Goal: Obtain resource: Obtain resource

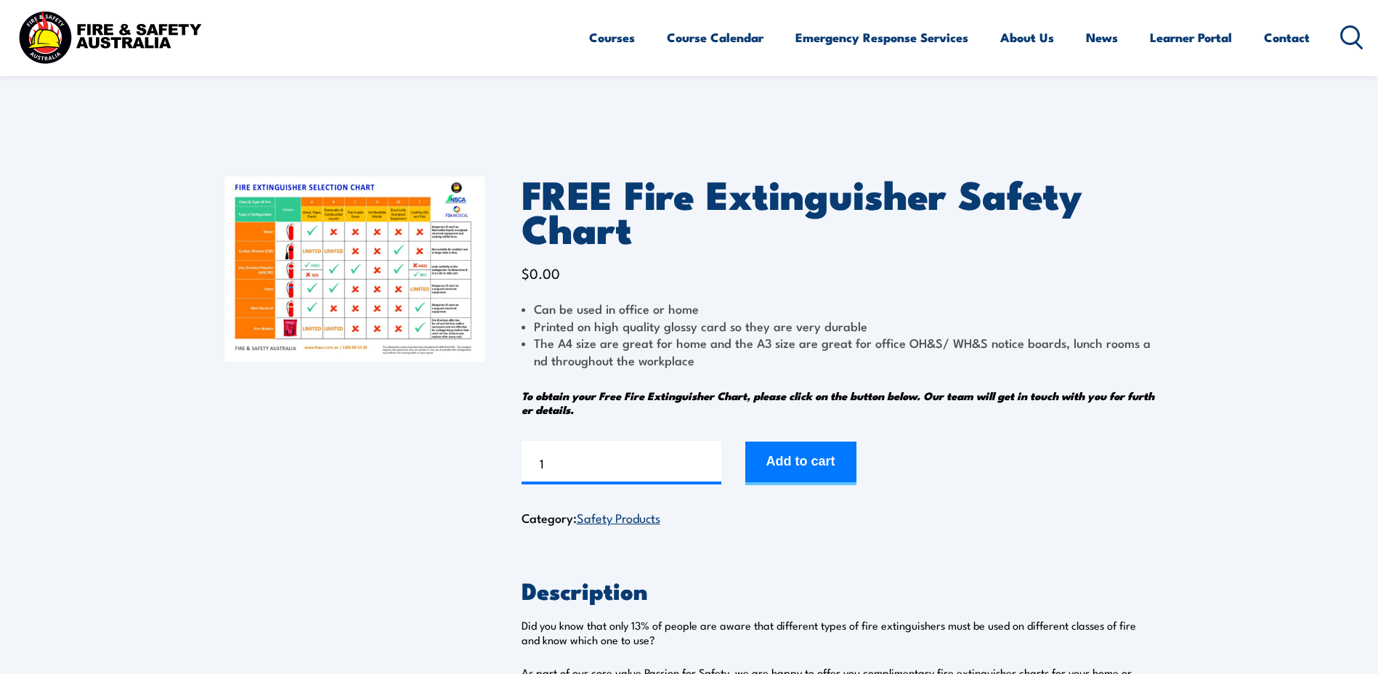
click at [371, 256] on img at bounding box center [355, 269] width 261 height 185
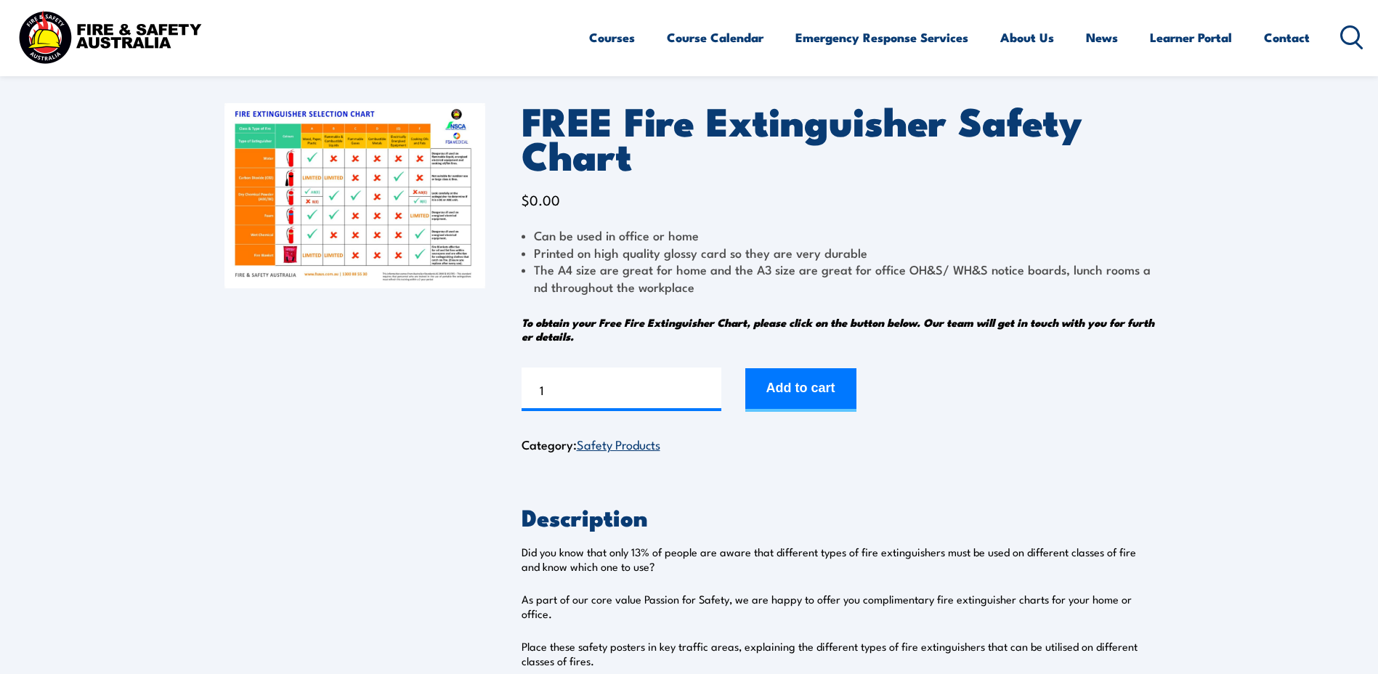
scroll to position [73, 0]
click at [391, 229] on img at bounding box center [355, 196] width 261 height 185
